Goal: Task Accomplishment & Management: Manage account settings

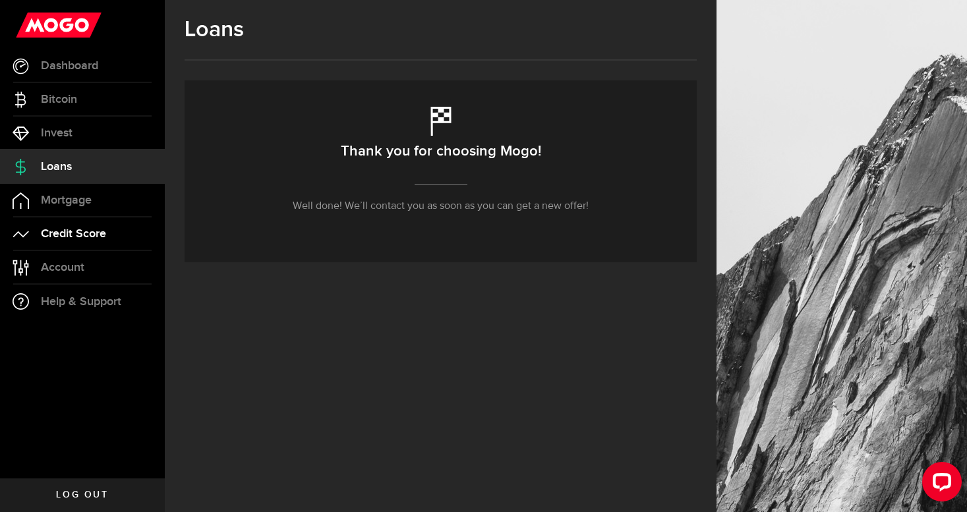
click at [76, 229] on span "Credit Score" at bounding box center [73, 234] width 65 height 12
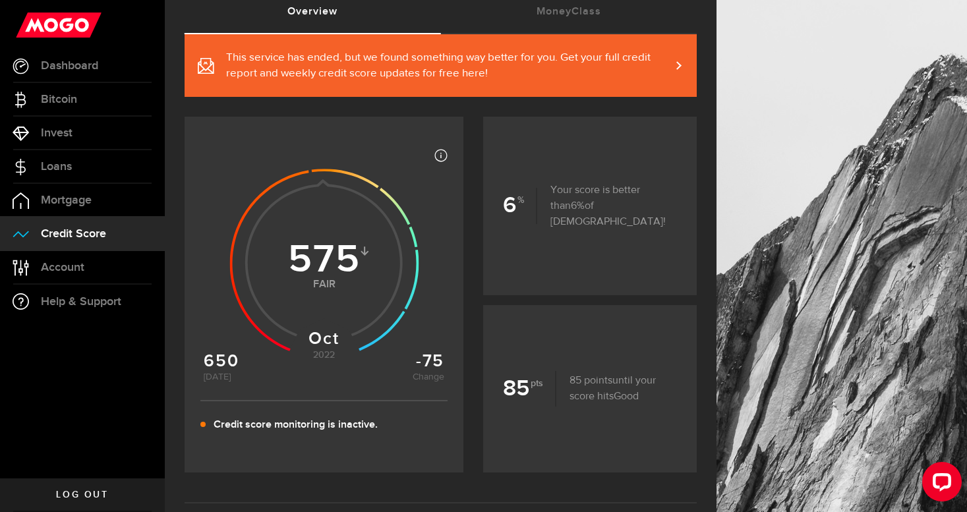
scroll to position [118, 0]
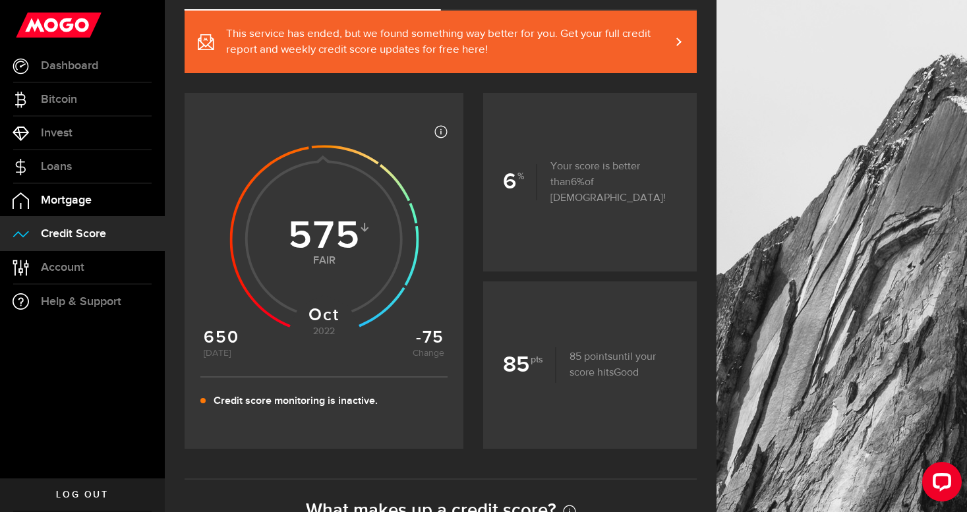
click at [74, 205] on span "Mortgage" at bounding box center [66, 200] width 51 height 12
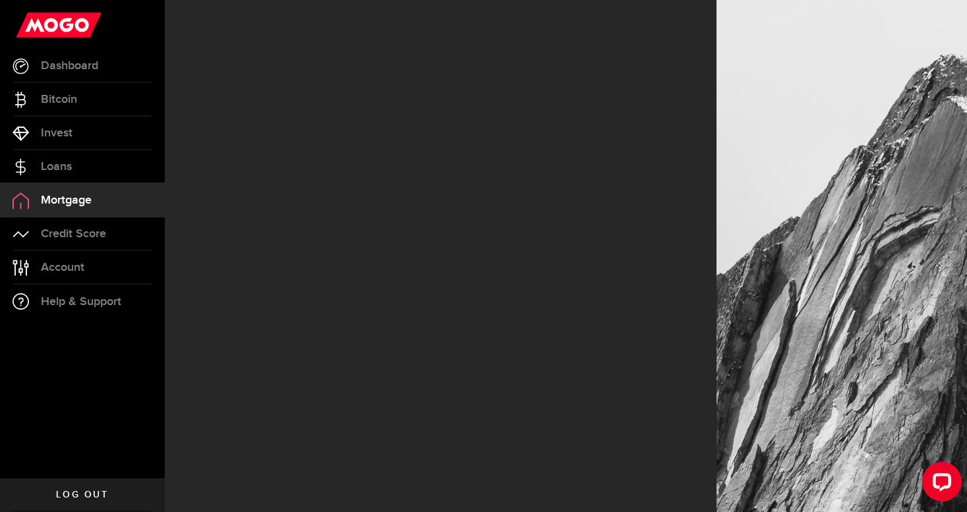
select select "3knYdhfXw4iYoq2m0WGQES"
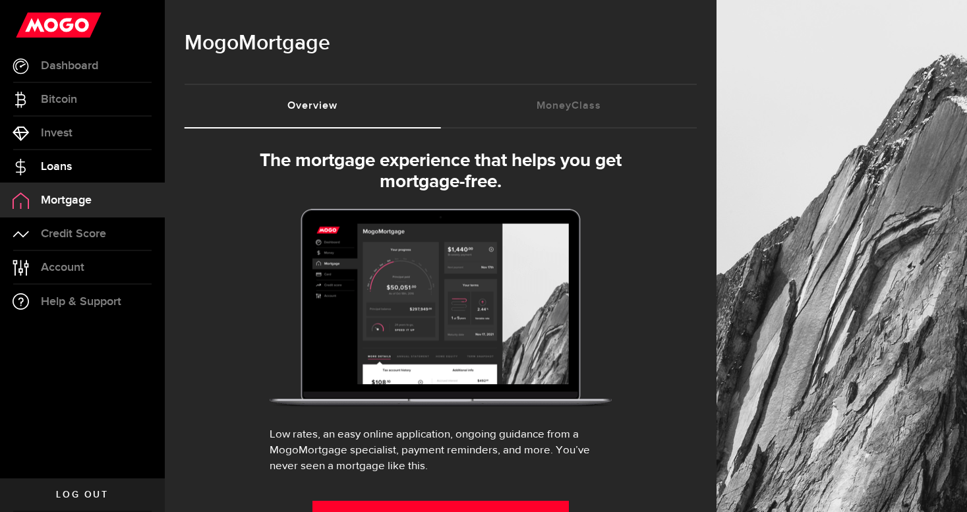
click at [82, 169] on link "Loans" at bounding box center [82, 166] width 165 height 33
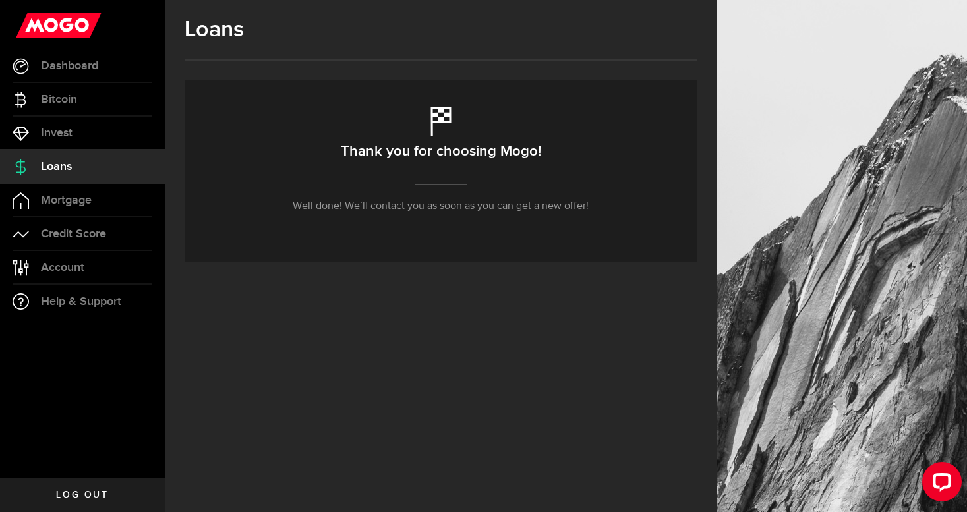
click at [444, 140] on h2 "Thank you for choosing Mogo!" at bounding box center [441, 152] width 200 height 28
click at [107, 60] on link "Dashboard" at bounding box center [82, 65] width 165 height 33
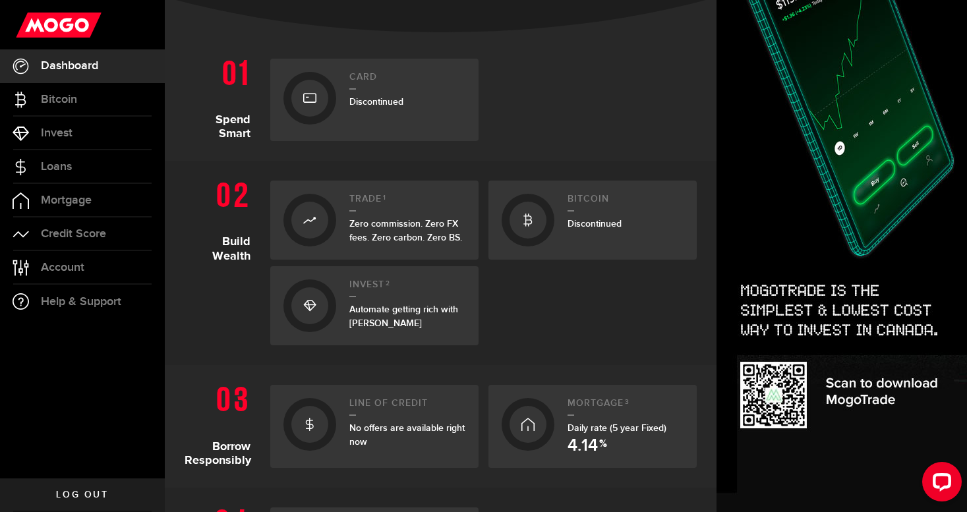
scroll to position [251, 0]
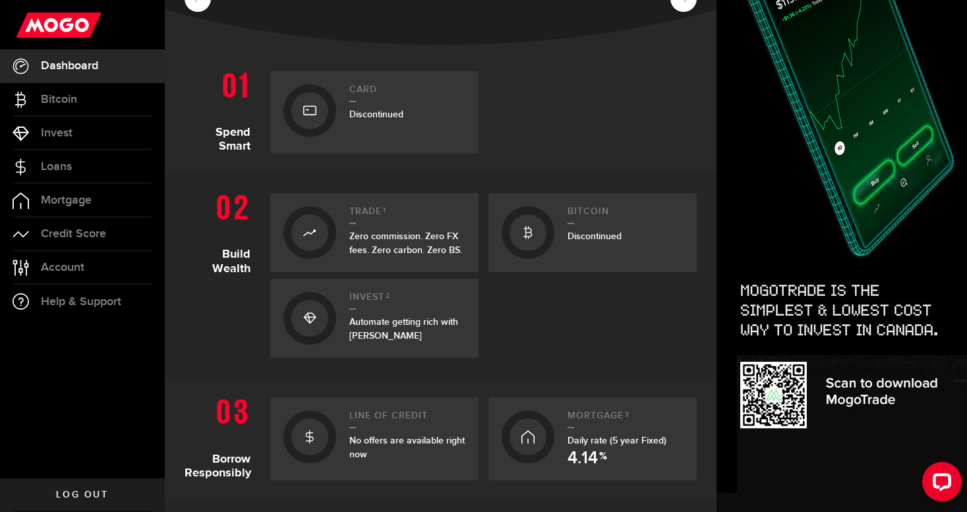
click at [299, 113] on div at bounding box center [309, 110] width 37 height 37
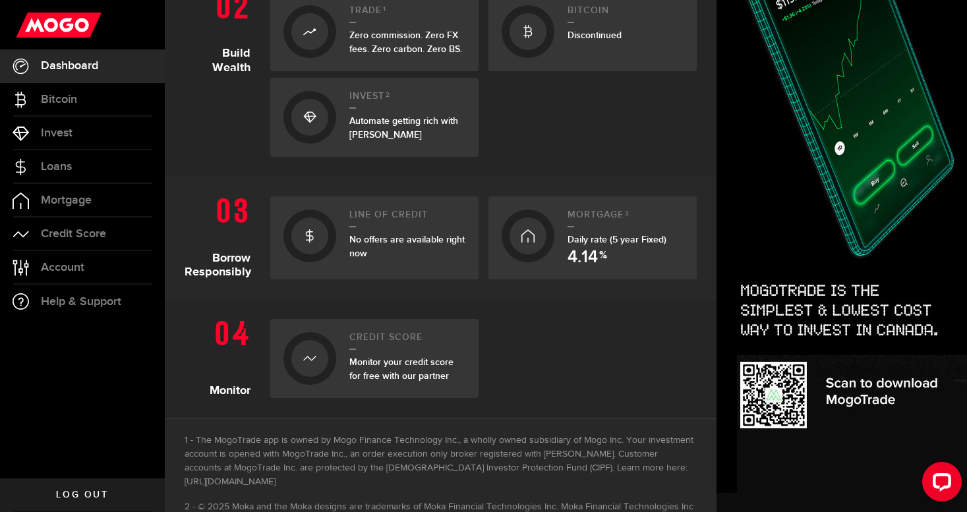
scroll to position [451, 0]
click at [363, 249] on span "No offers are available right now" at bounding box center [406, 247] width 115 height 25
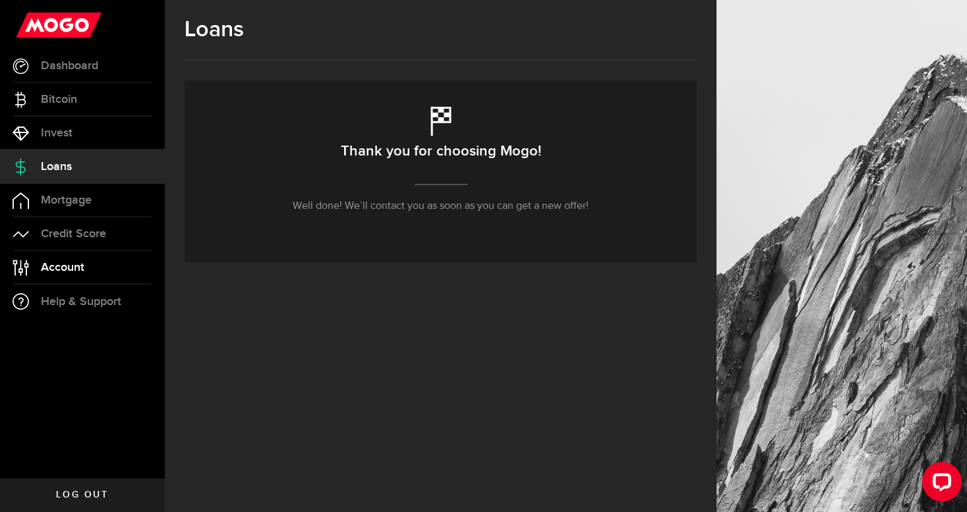
click at [86, 274] on link "Account Compte" at bounding box center [82, 267] width 165 height 33
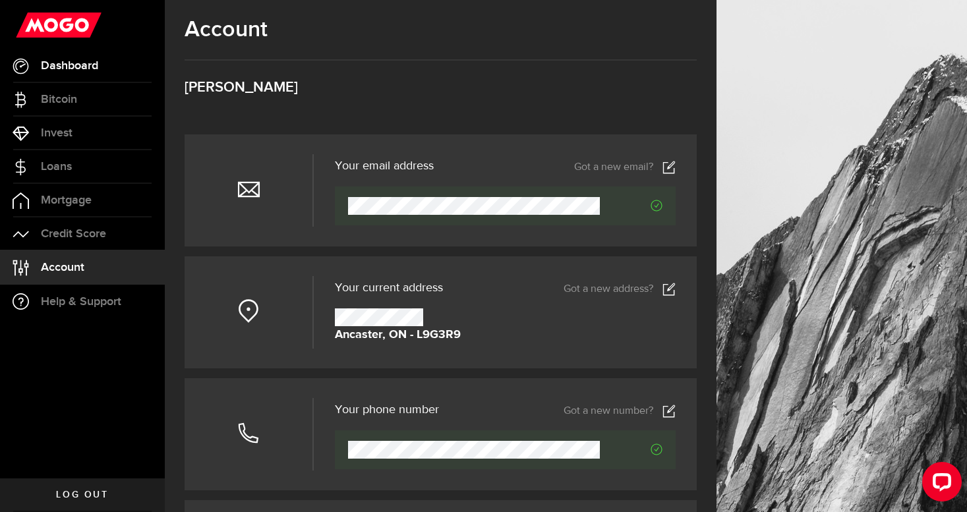
click at [111, 69] on link "Dashboard" at bounding box center [82, 65] width 165 height 33
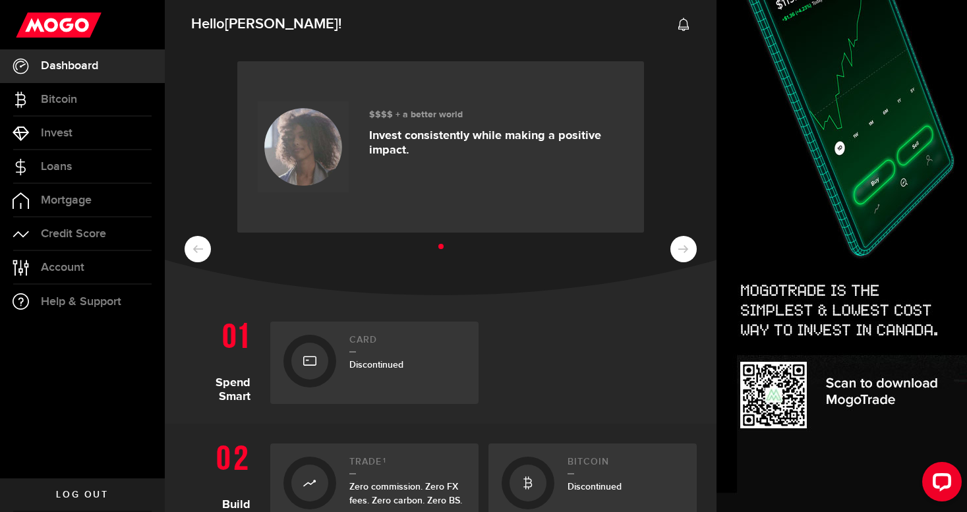
click at [677, 243] on ul at bounding box center [441, 247] width 512 height 17
click at [72, 31] on use at bounding box center [59, 25] width 86 height 25
click at [84, 492] on span "Log out" at bounding box center [82, 494] width 52 height 9
